Goal: Feedback & Contribution: Leave review/rating

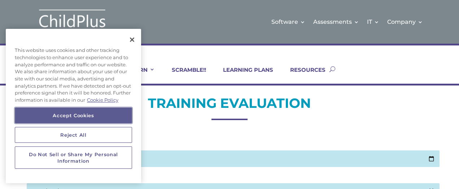
click at [69, 117] on button "Accept Cookies" at bounding box center [73, 115] width 117 height 16
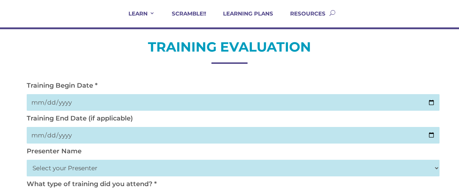
scroll to position [59, 0]
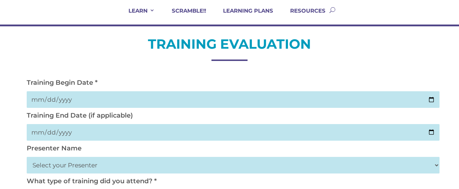
click at [63, 95] on input "date" at bounding box center [233, 99] width 413 height 17
click at [39, 101] on input "date" at bounding box center [233, 99] width 413 height 17
type input "[DATE]"
click at [43, 133] on input "date" at bounding box center [233, 132] width 413 height 17
type input "[DATE]"
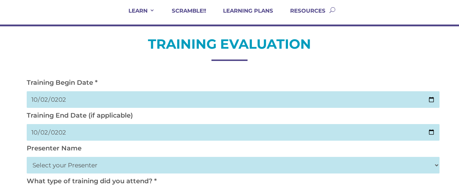
click at [50, 166] on select "Select your Presenter Aaron Dickerson Amy Corkery Cindy Coats Danielle Hensley …" at bounding box center [233, 165] width 413 height 17
select select "Nickerson, Trecia"
click at [27, 157] on select "Select your Presenter Aaron Dickerson Amy Corkery Cindy Coats Danielle Hensley …" at bounding box center [233, 165] width 413 height 17
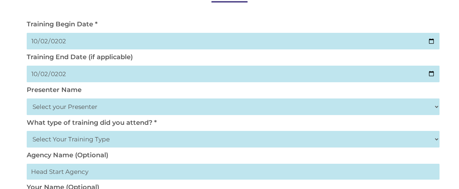
scroll to position [118, 0]
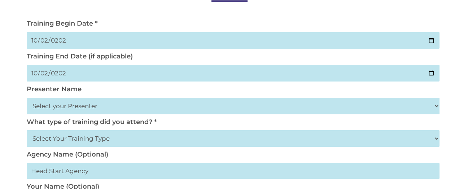
click at [103, 139] on select "Select Your Training Type On-site (at your agency) Virtual Visit Live Group Web…" at bounding box center [233, 138] width 413 height 17
select select "Virtual Visit"
click at [27, 131] on select "Select Your Training Type On-site (at your agency) Virtual Visit Live Group Web…" at bounding box center [233, 138] width 413 height 17
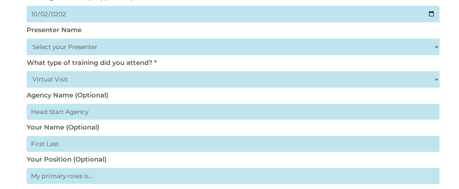
scroll to position [178, 0]
click at [62, 145] on input "text" at bounding box center [233, 144] width 413 height 16
type input "d"
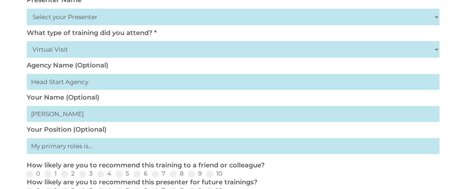
scroll to position [208, 0]
type input "Diane Martinez"
click at [63, 146] on input "text" at bounding box center [233, 146] width 413 height 16
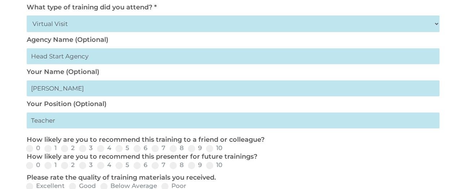
scroll to position [237, 0]
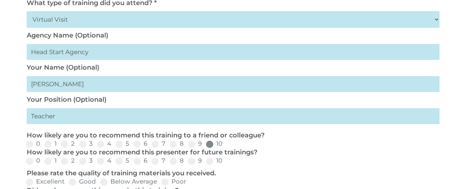
type input "Teacher"
click at [210, 145] on span at bounding box center [209, 144] width 7 height 7
click at [226, 145] on input "10" at bounding box center [228, 146] width 5 height 5
radio input "true"
drag, startPoint x: 210, startPoint y: 161, endPoint x: 206, endPoint y: 165, distance: 5.6
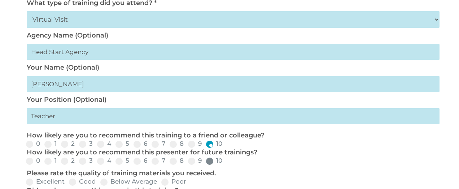
click at [210, 161] on span at bounding box center [209, 161] width 7 height 7
click at [226, 161] on input "10" at bounding box center [228, 163] width 5 height 5
radio input "true"
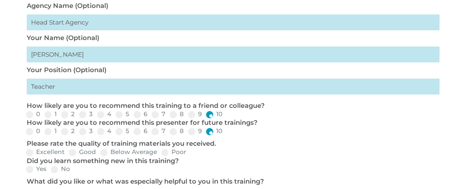
scroll to position [268, 0]
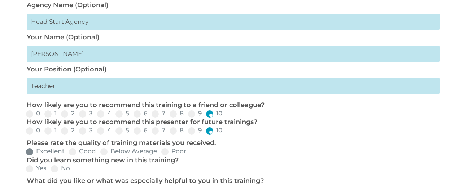
click at [30, 152] on span at bounding box center [29, 151] width 7 height 7
click at [68, 152] on input "Excellent" at bounding box center [70, 154] width 5 height 5
radio input "true"
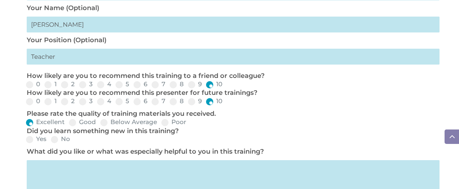
scroll to position [297, 0]
click at [30, 140] on span at bounding box center [29, 139] width 7 height 7
click at [50, 140] on input "Yes" at bounding box center [52, 141] width 5 height 5
radio input "true"
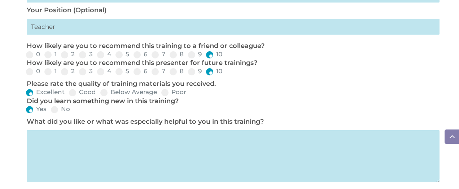
scroll to position [328, 0]
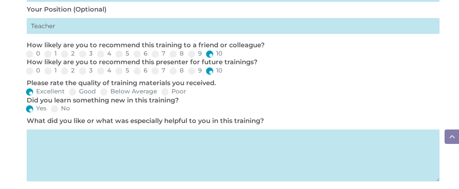
click at [30, 141] on textarea at bounding box center [233, 155] width 413 height 52
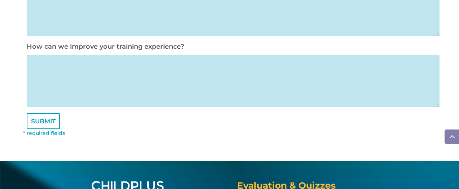
scroll to position [474, 0]
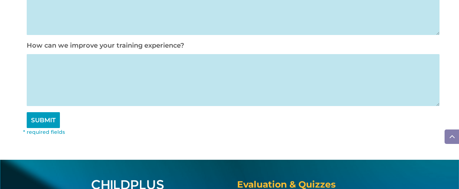
type textarea "Everything"
click at [42, 122] on input "SUBMIT" at bounding box center [43, 120] width 33 height 16
